Goal: Communication & Community: Share content

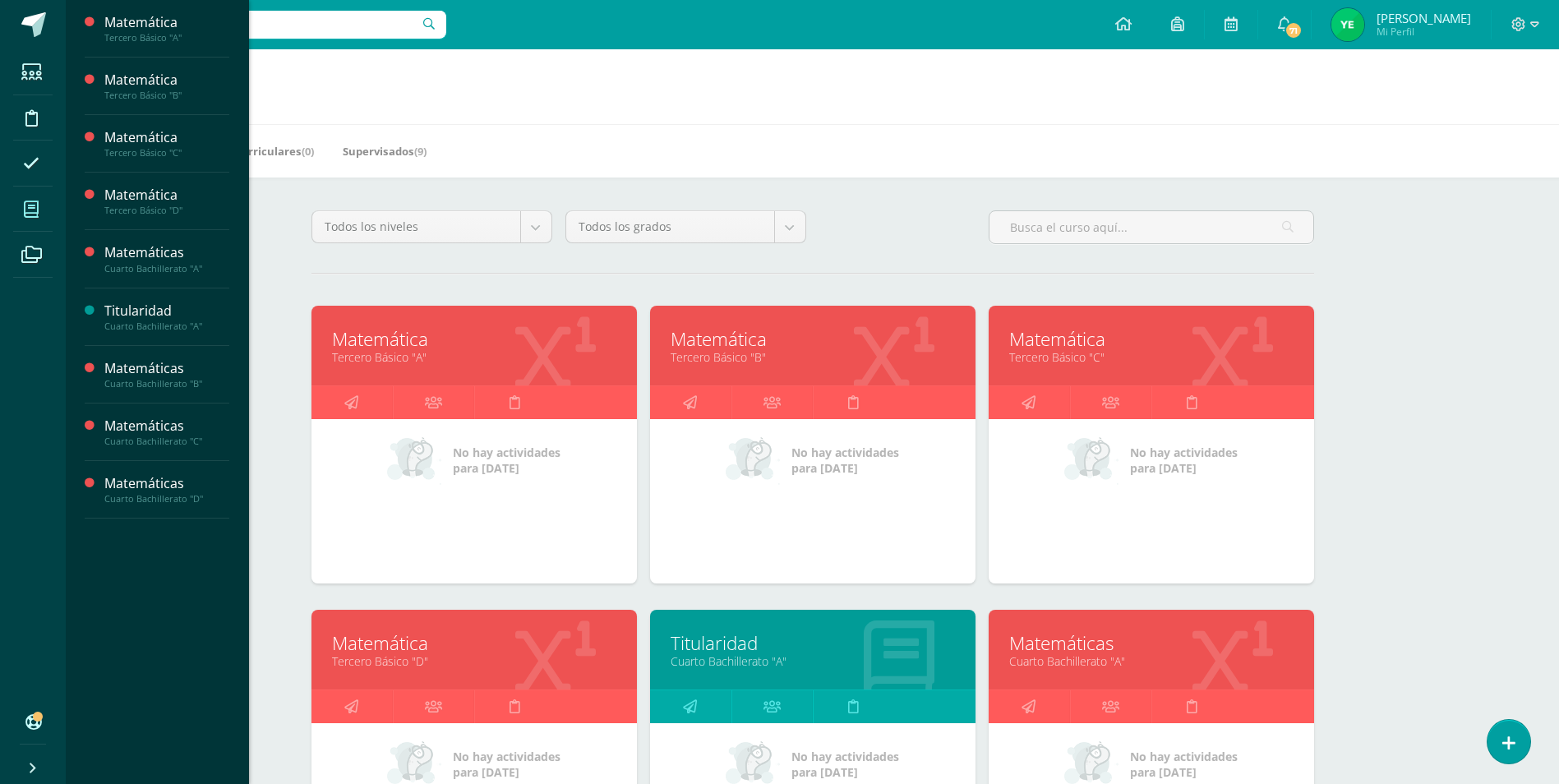
click at [518, 663] on link "Tercero Básico "D"" at bounding box center [473, 660] width 284 height 15
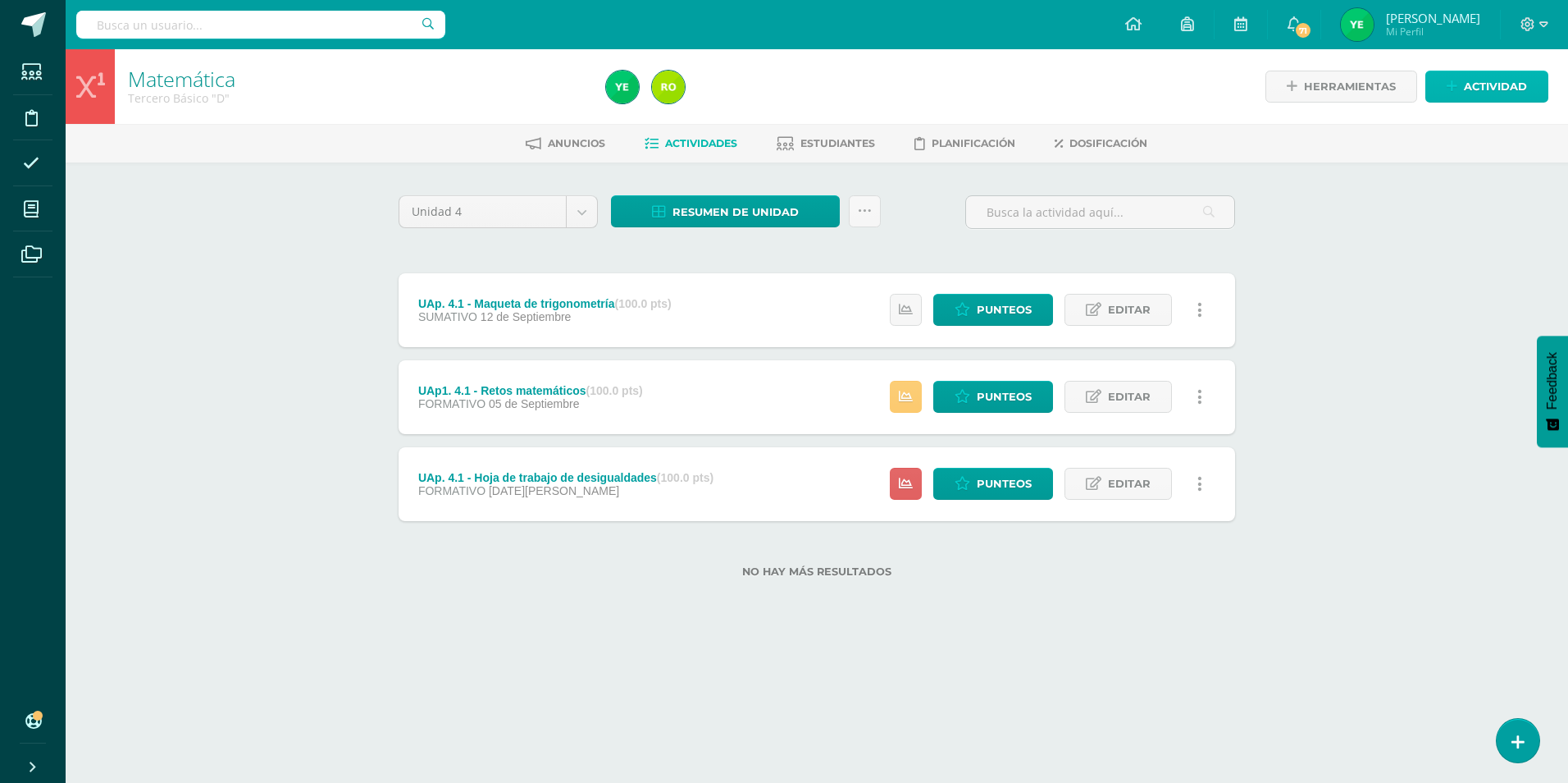
click at [1512, 73] on span "Actividad" at bounding box center [1495, 87] width 64 height 30
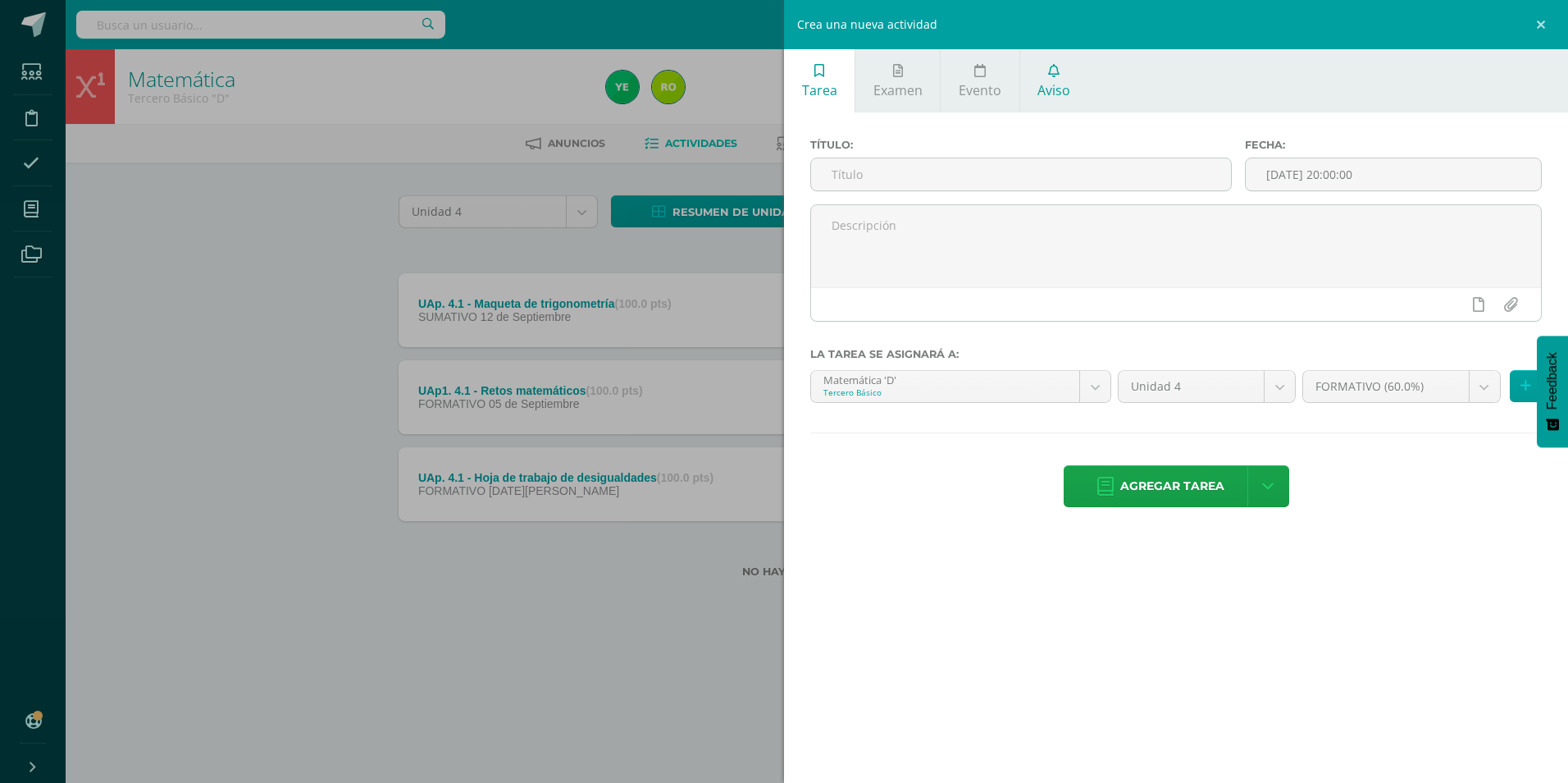
click at [1040, 85] on span "Aviso" at bounding box center [1054, 90] width 33 height 18
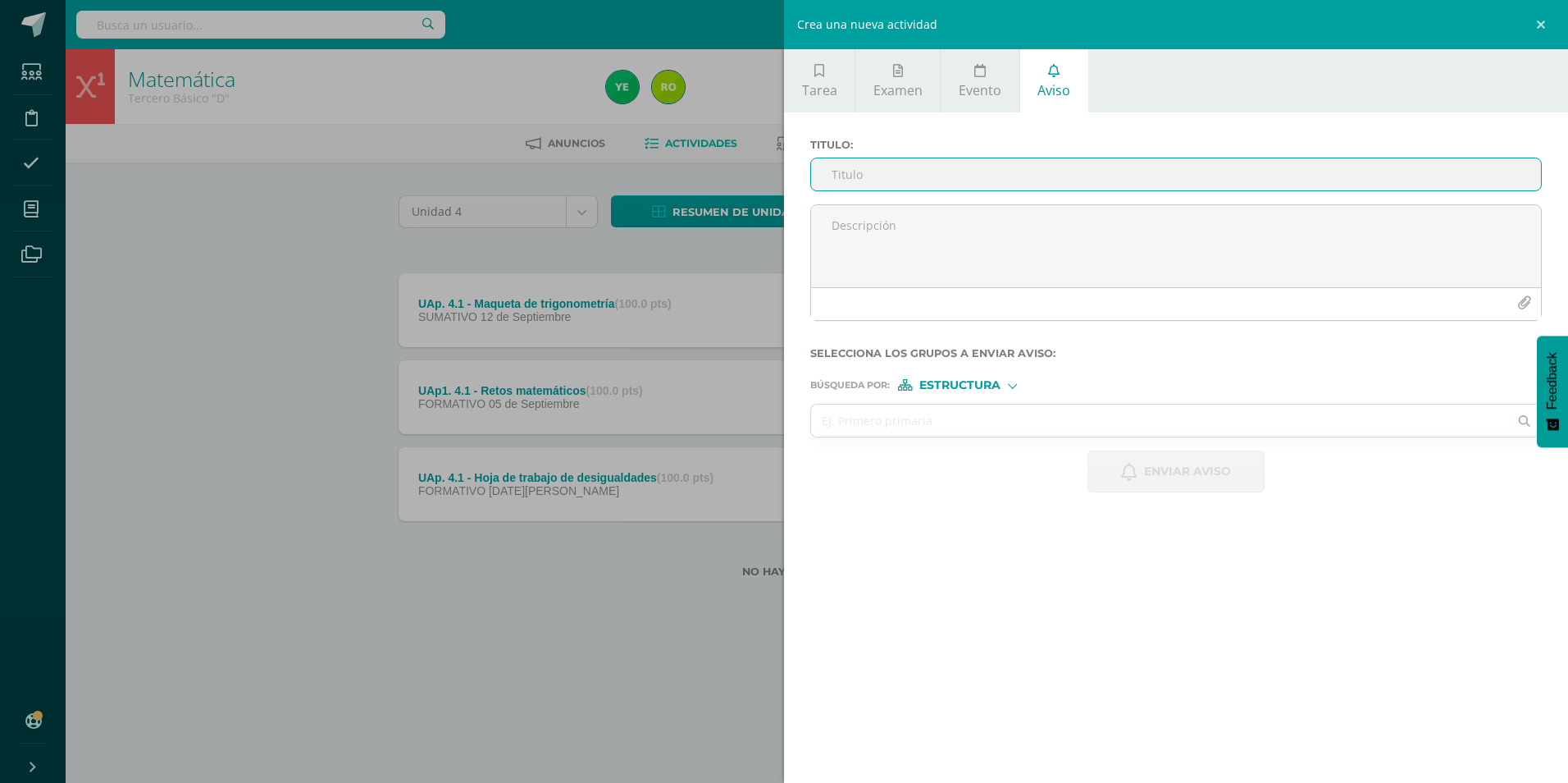
click at [894, 180] on input "Titulo :" at bounding box center [1176, 174] width 730 height 32
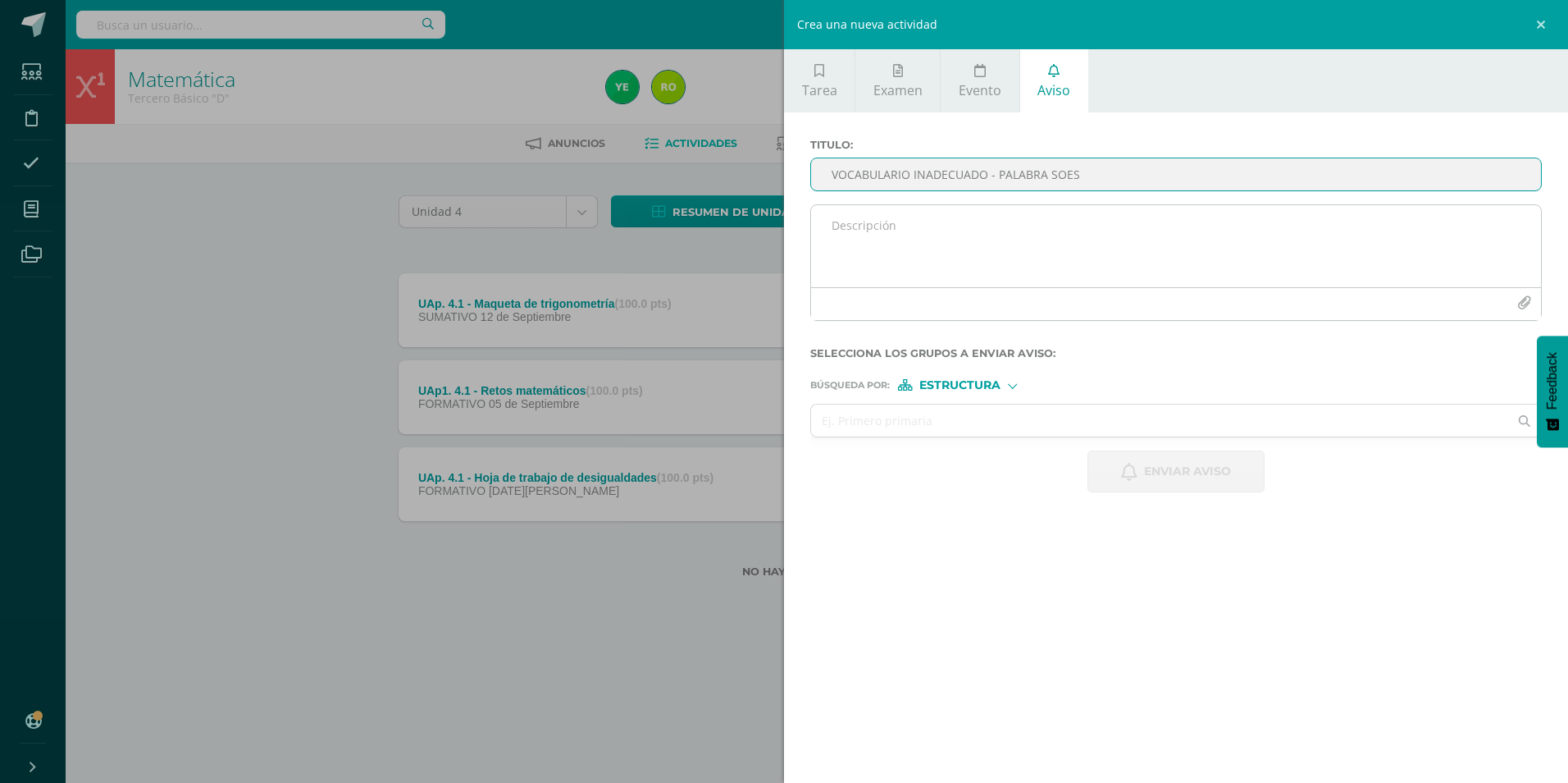
type input "VOCABULARIO INADECUADO - PALABRA SOES"
click at [949, 226] on textarea at bounding box center [1176, 246] width 730 height 82
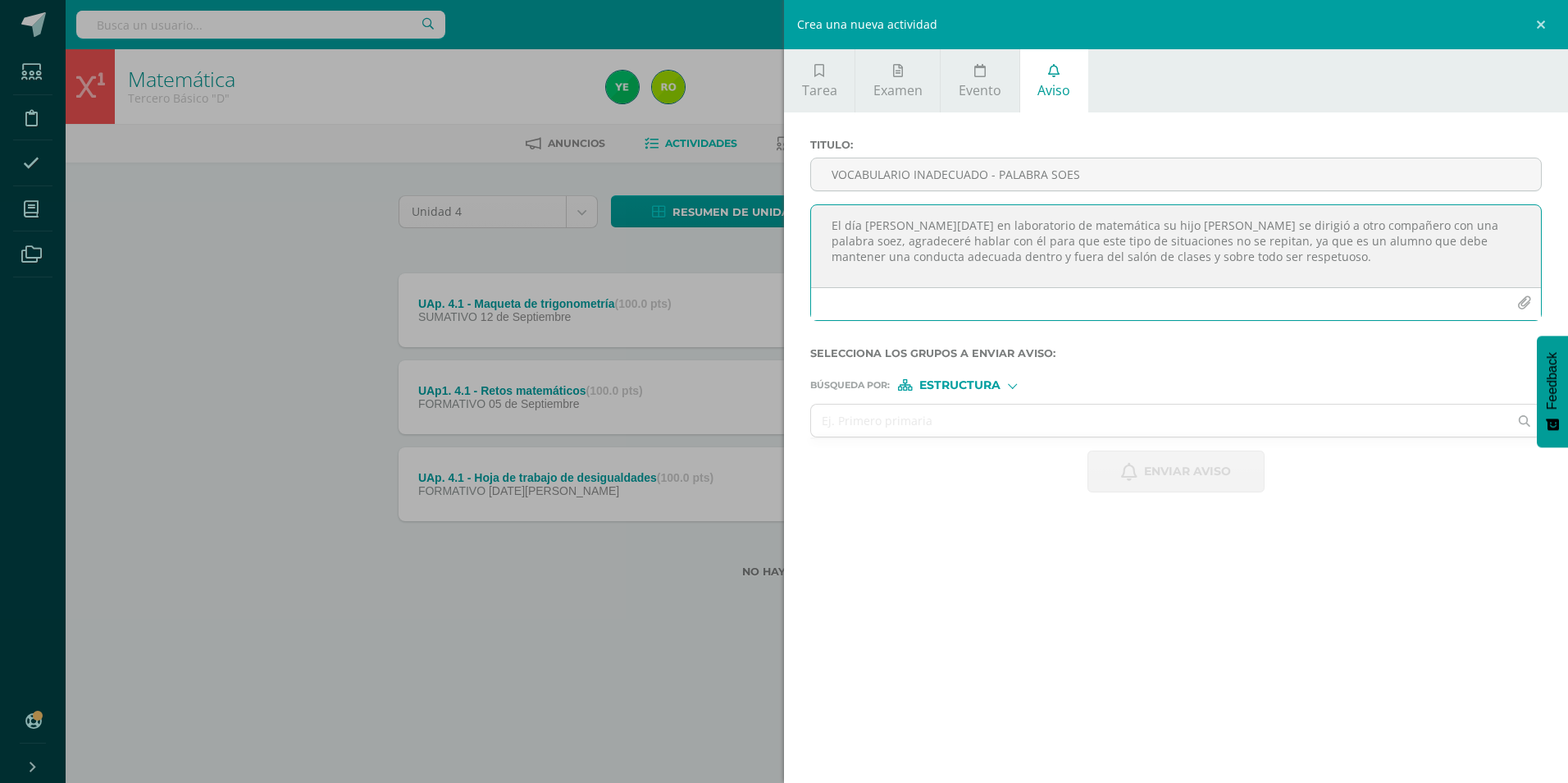
type textarea "El día de hoy en laboratorio de matemática su hijo Derek se dirigió a otro comp…"
click at [954, 385] on span "Estructura" at bounding box center [960, 385] width 81 height 9
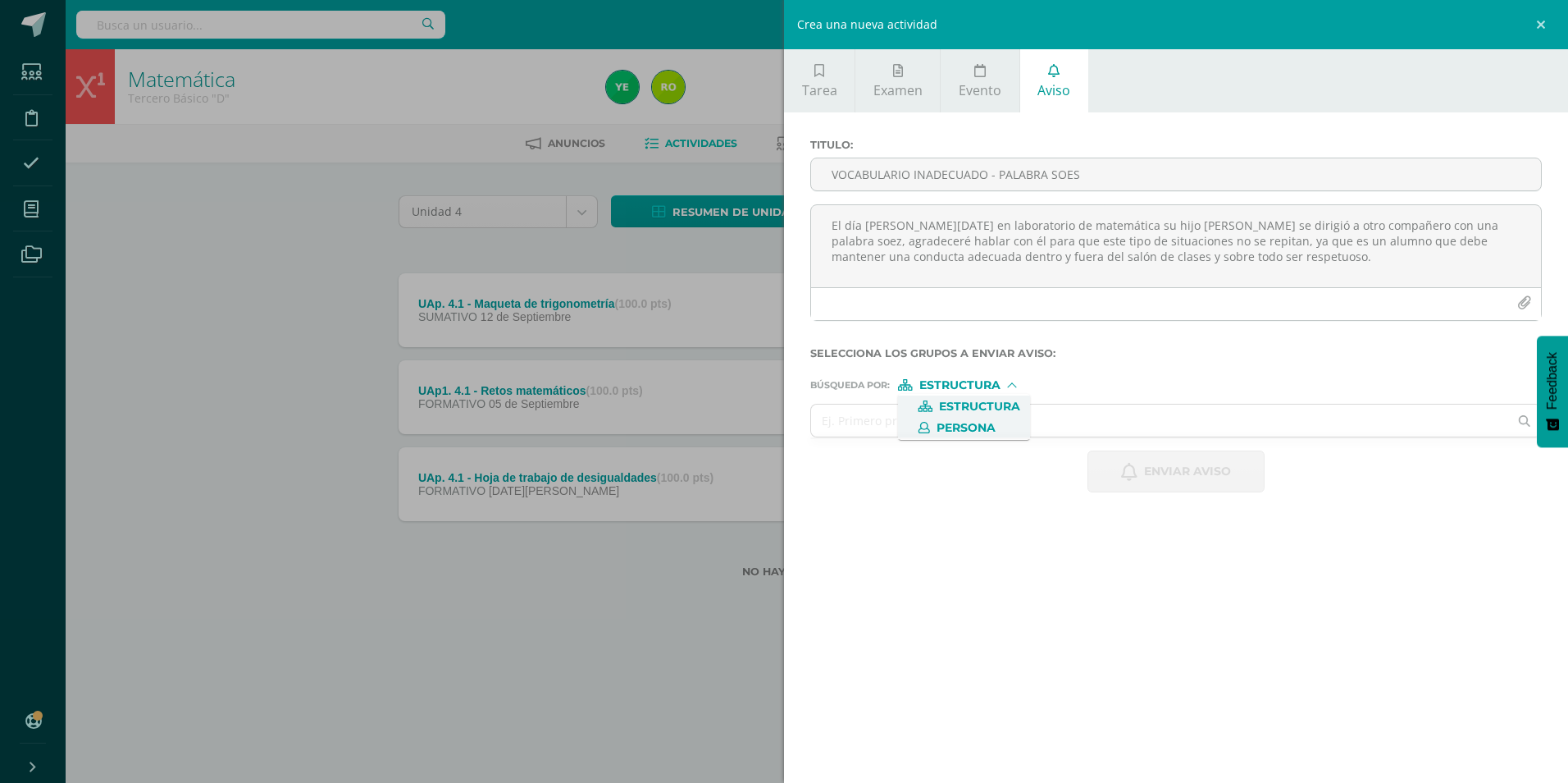
click at [962, 431] on span "Persona" at bounding box center [966, 428] width 59 height 9
click at [958, 430] on input "text" at bounding box center [1159, 421] width 697 height 32
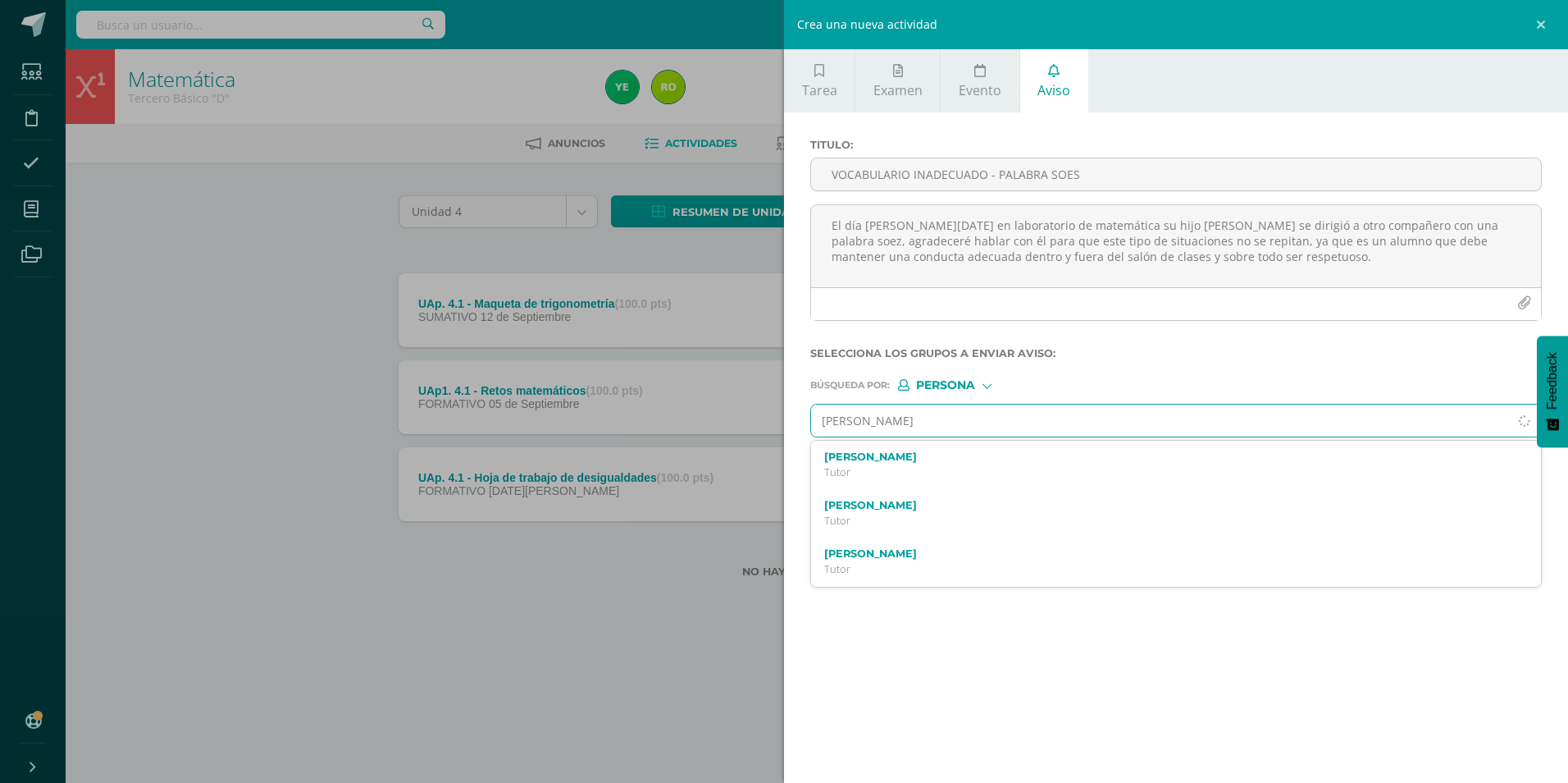
type input "Derek André"
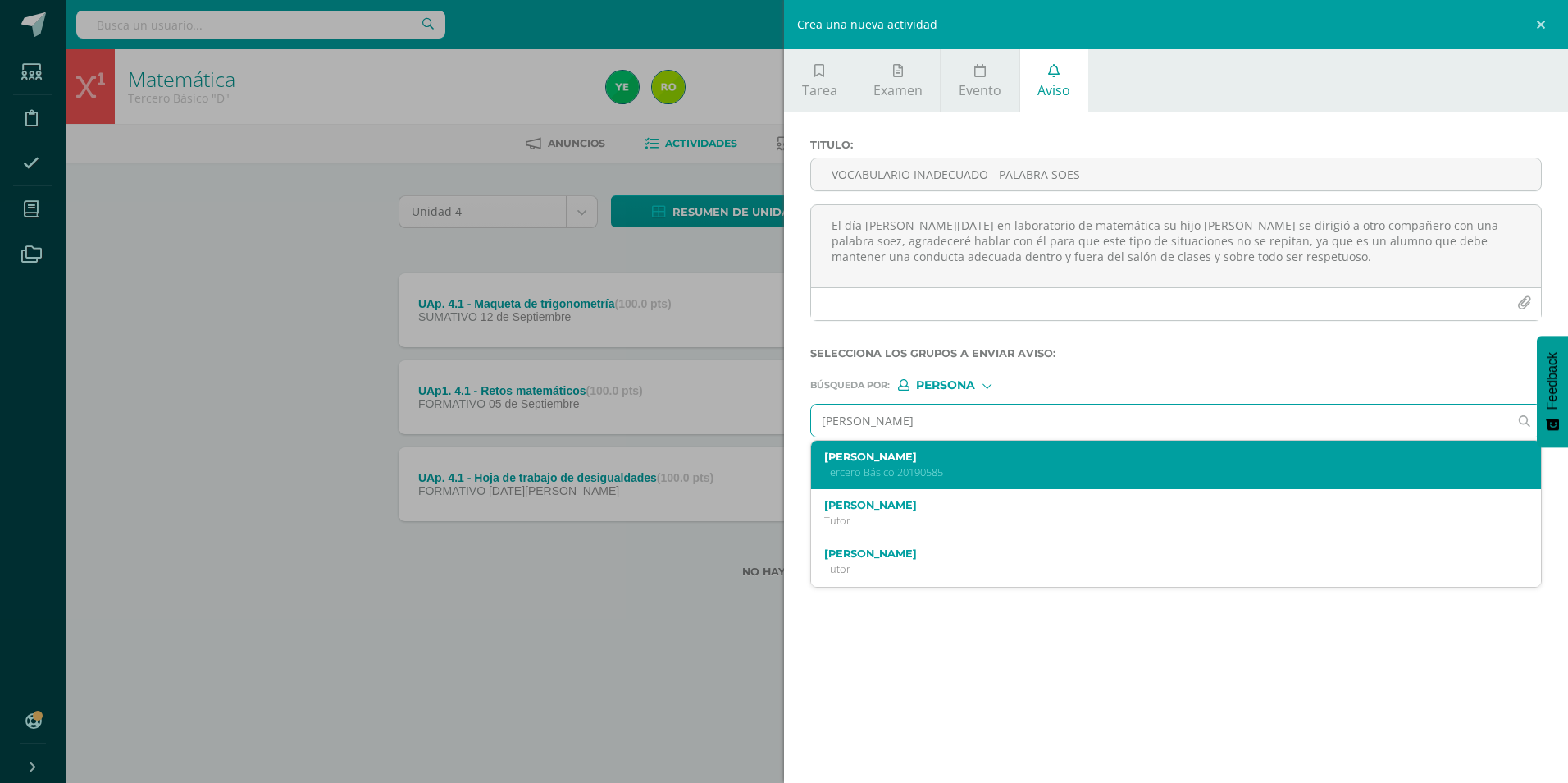
click at [905, 480] on div "Dereck André Hernández Posadas Tercero Básico 20190585" at bounding box center [1176, 464] width 730 height 48
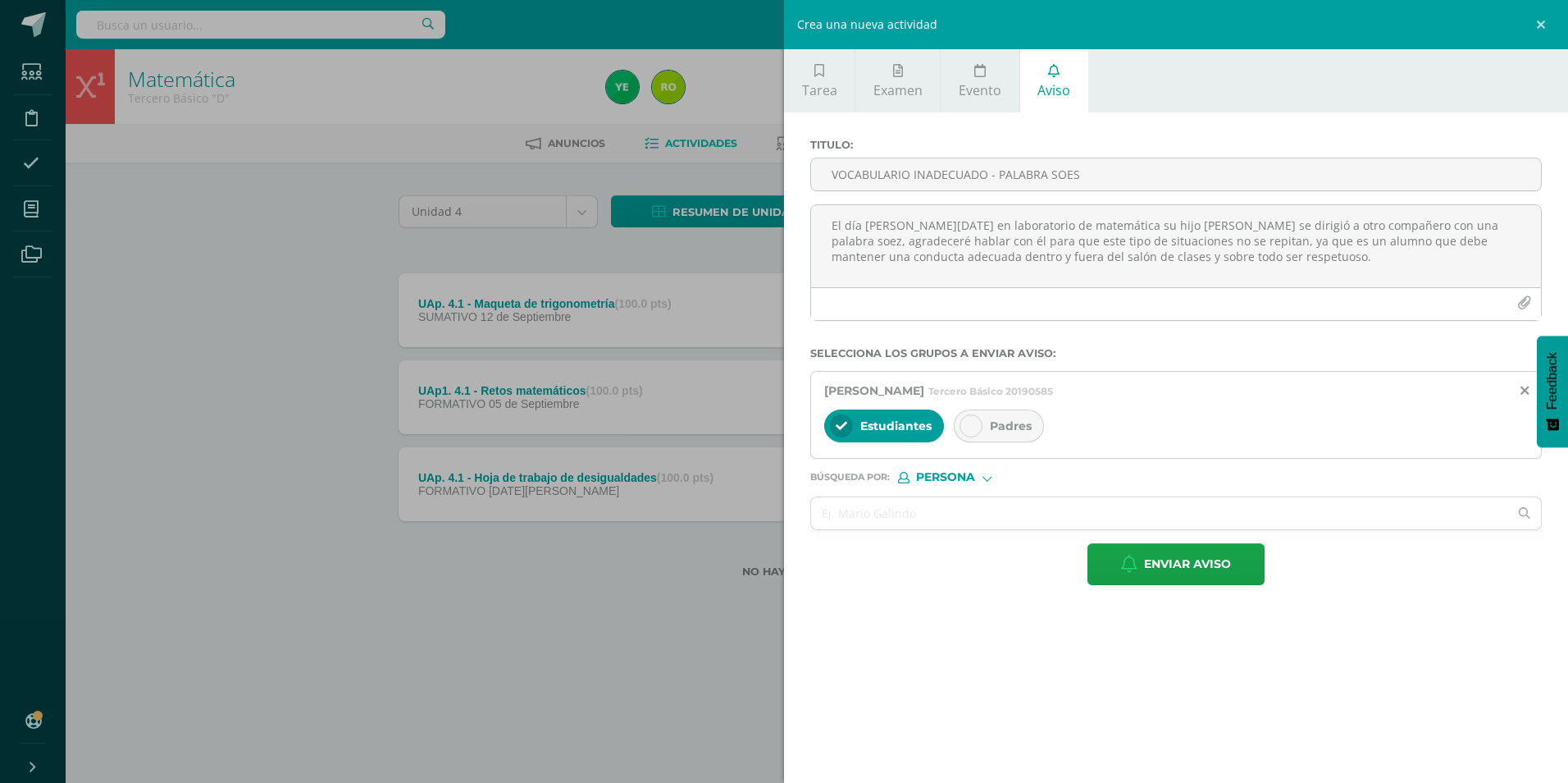
click at [965, 428] on icon at bounding box center [970, 425] width 12 height 12
click at [921, 521] on input "text" at bounding box center [1159, 514] width 697 height 32
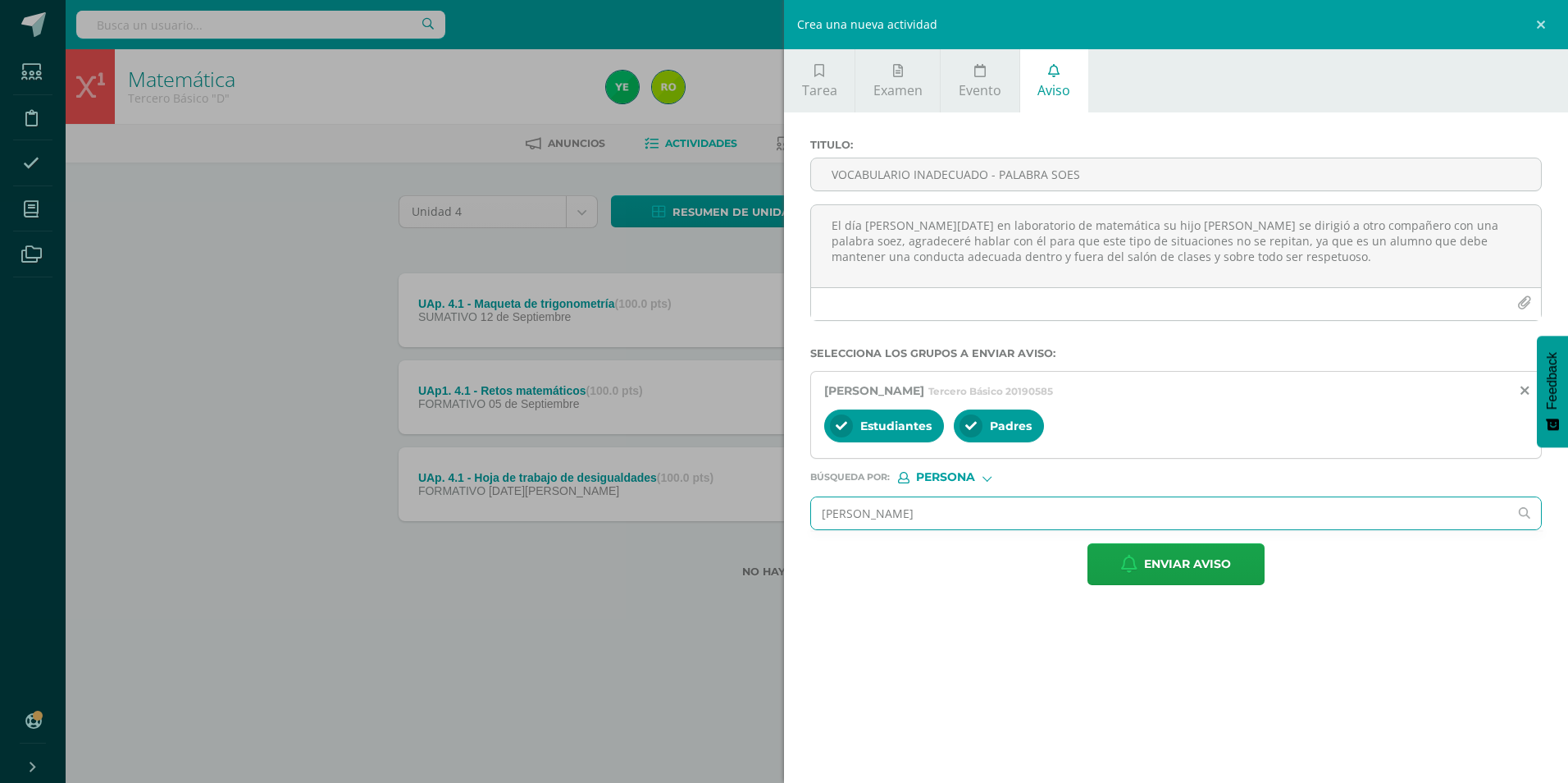
type input "Valeria"
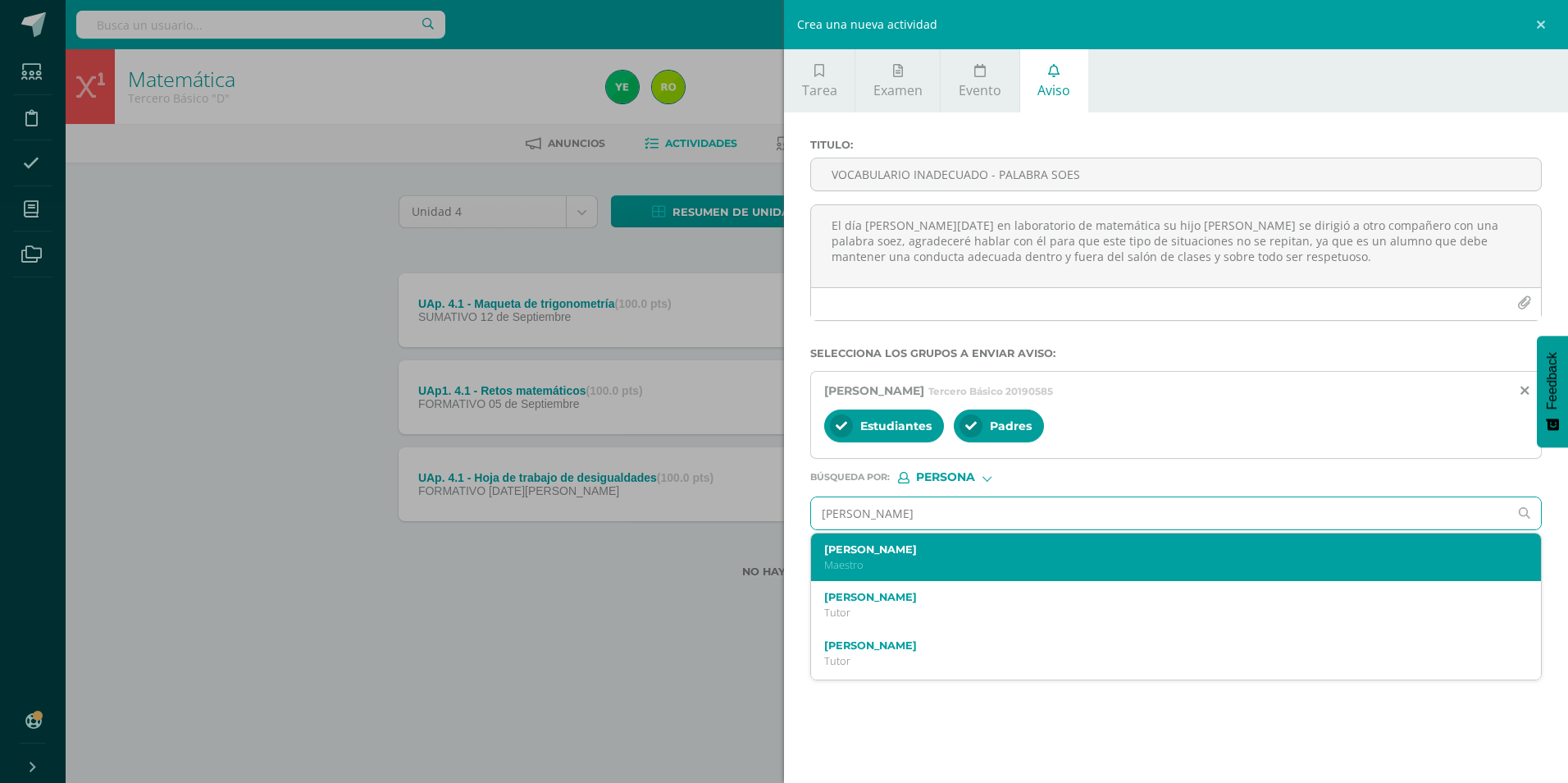
click at [902, 553] on label "Valeria Soto" at bounding box center [1159, 549] width 672 height 13
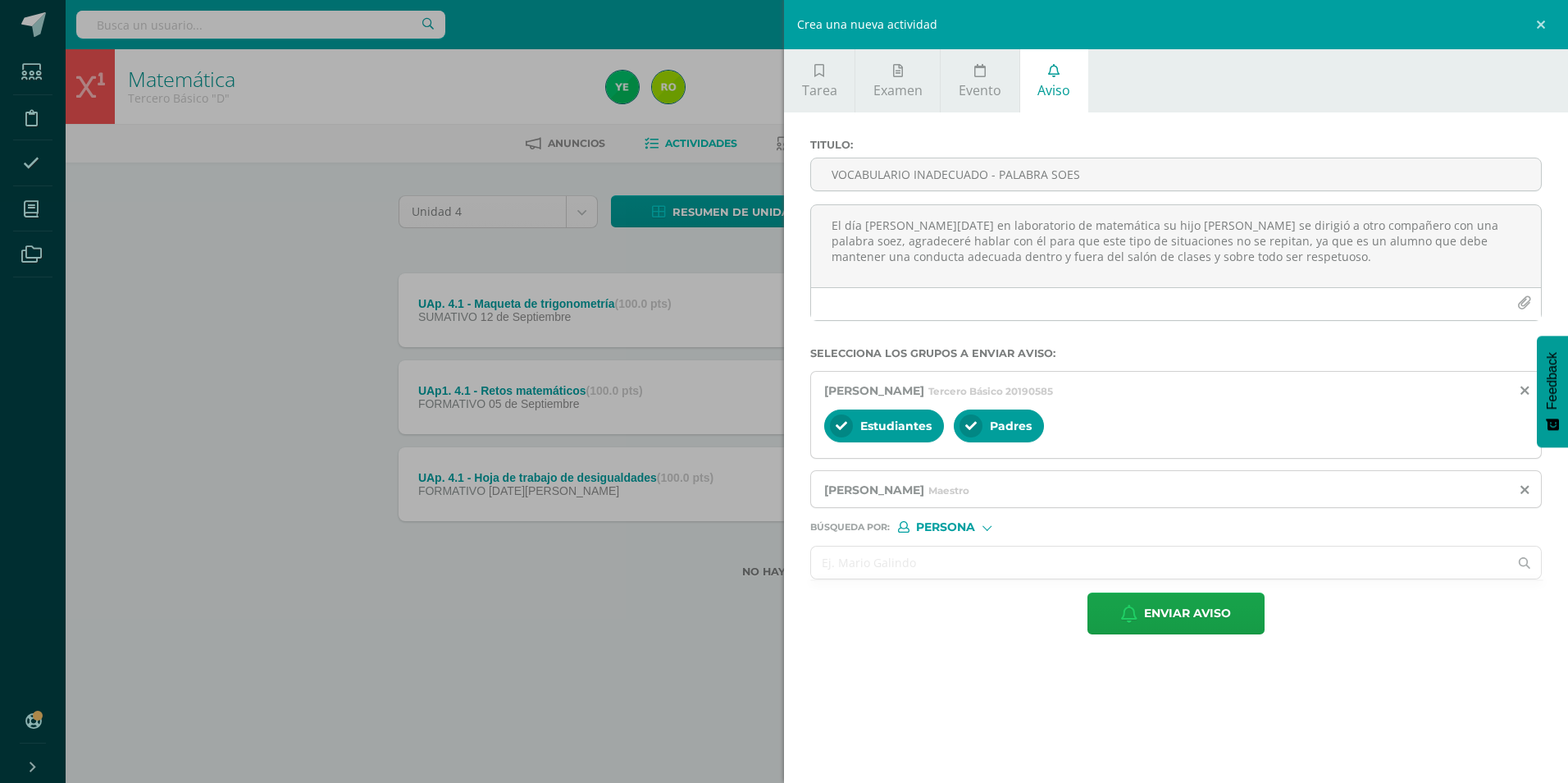
click at [893, 557] on input "text" at bounding box center [1159, 563] width 697 height 32
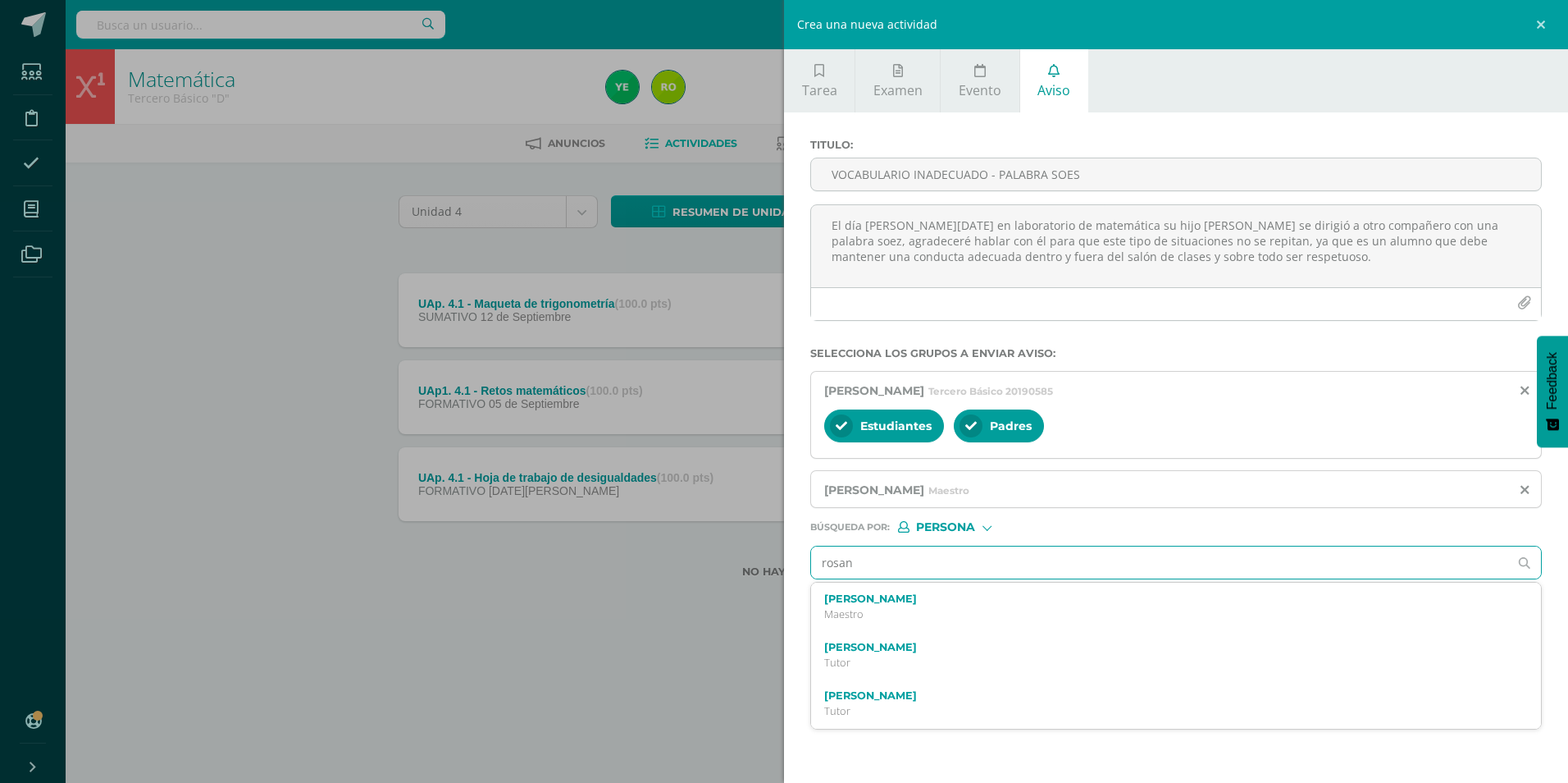
type input "rosana"
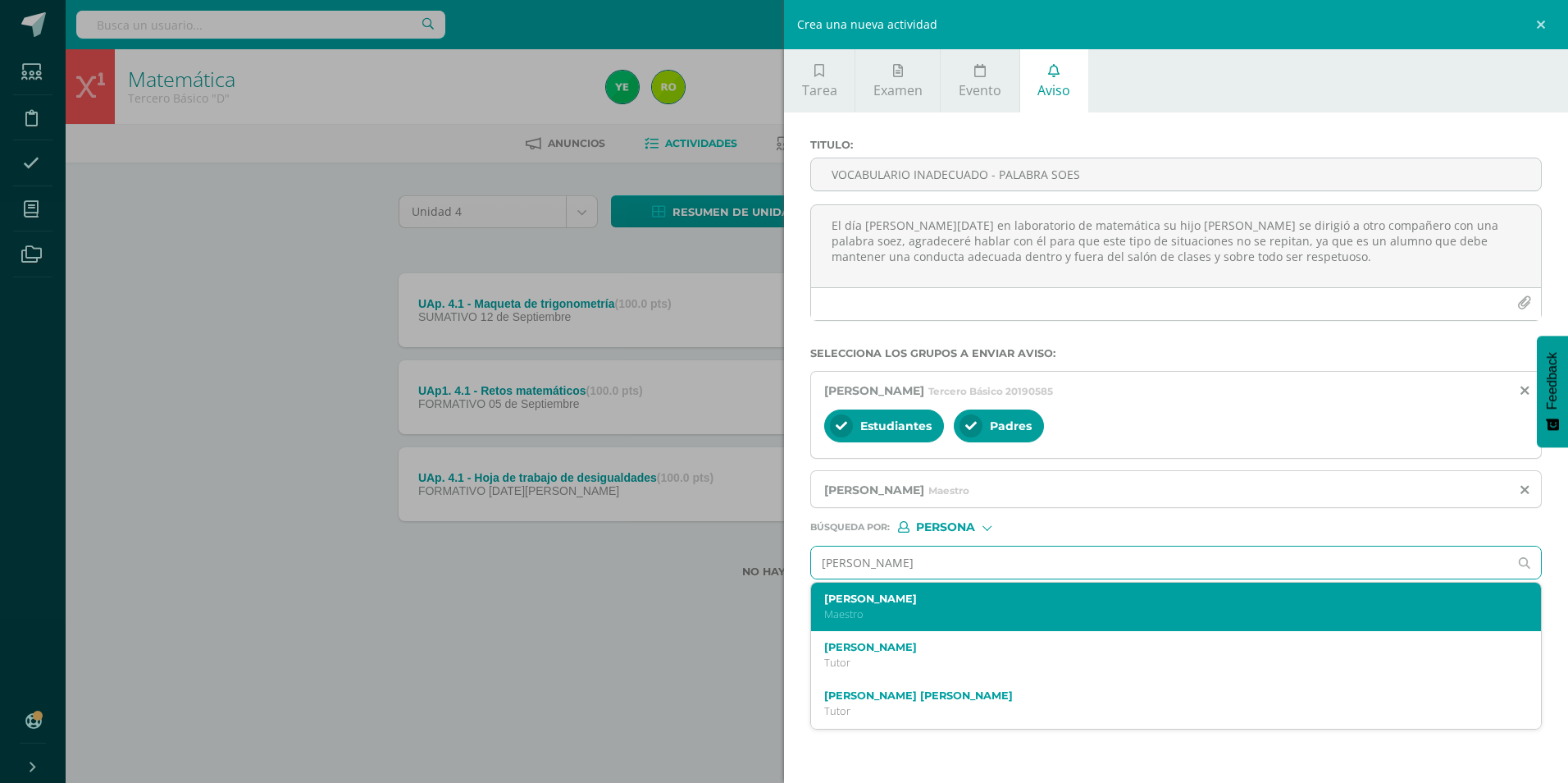
click at [895, 616] on p "Maestro" at bounding box center [1159, 614] width 672 height 14
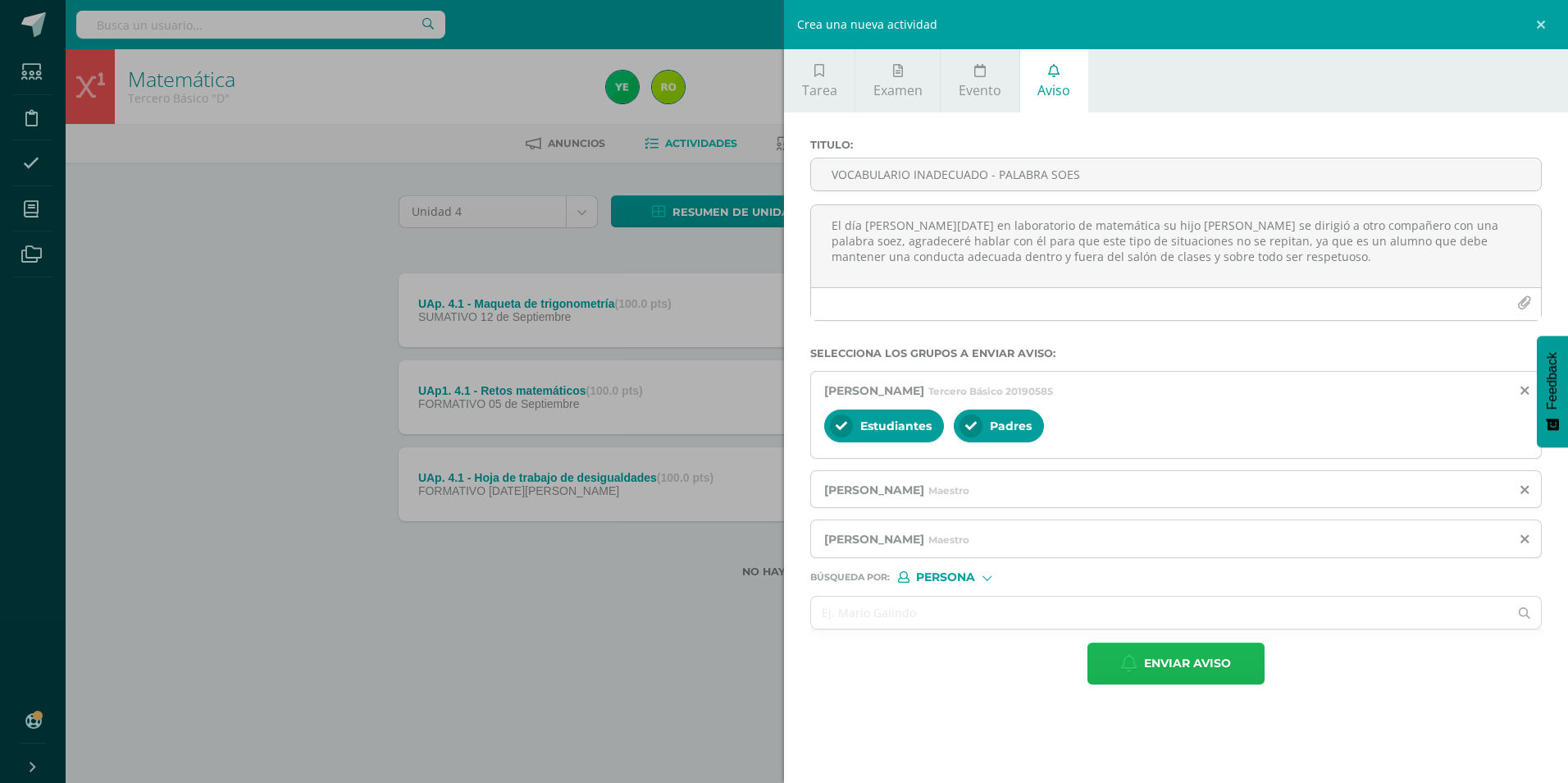
click at [1221, 665] on span "Enviar aviso" at bounding box center [1187, 663] width 87 height 40
